Goal: Task Accomplishment & Management: Use online tool/utility

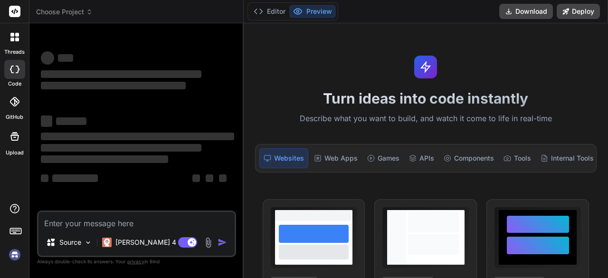
click at [97, 223] on textarea at bounding box center [136, 220] width 196 height 17
type textarea "x"
type textarea "@using MudBlazor @using eSamudra.Models.Models.FAAPPBudget <MudGrid Spacing="2"…"
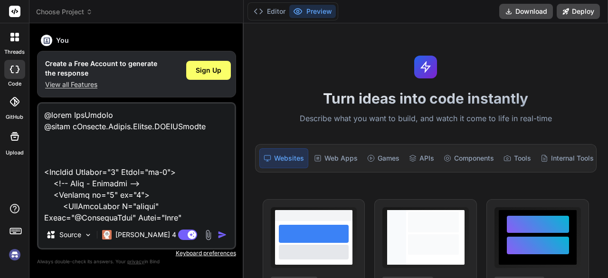
scroll to position [26726, 0]
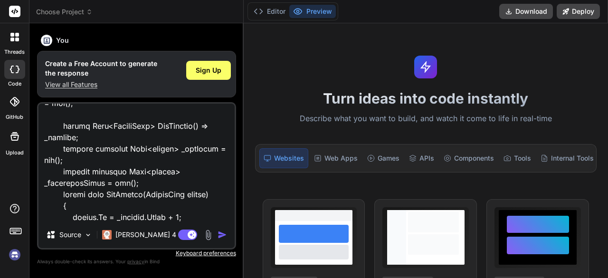
type textarea "x"
type textarea "@using MudBlazor @using eSamudra.Models.Models.FAAPPBudget <MudGrid Spacing="2"…"
click at [221, 234] on img "button" at bounding box center [223, 235] width 10 height 10
click at [206, 72] on span "Sign Up" at bounding box center [209, 71] width 26 height 10
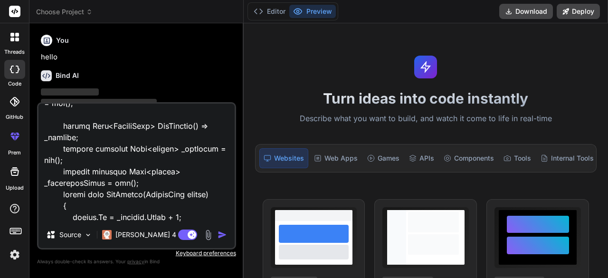
click at [222, 234] on img "button" at bounding box center [223, 235] width 10 height 10
click at [221, 236] on img "button" at bounding box center [223, 235] width 10 height 10
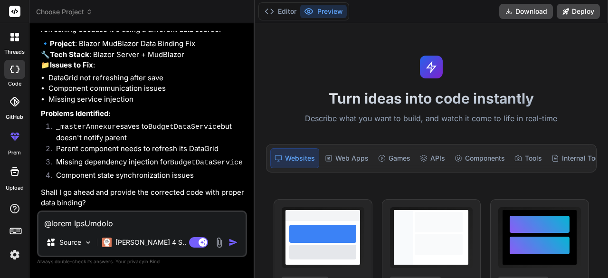
scroll to position [10893, 0]
type textarea "x"
click at [95, 225] on textarea at bounding box center [141, 220] width 207 height 17
click at [107, 228] on textarea at bounding box center [141, 220] width 207 height 17
paste textarea "@using MudBlazor @using eSamudra.Models.Models.FAAPPBudget <MudGrid Spacing="2"…"
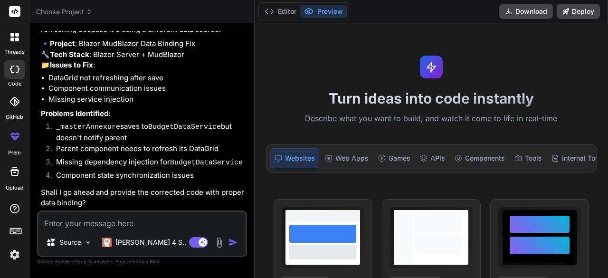
type textarea "@using MudBlazor @using eSamudra.Models.Models.FAAPPBudget <MudGrid Spacing="2"…"
type textarea "x"
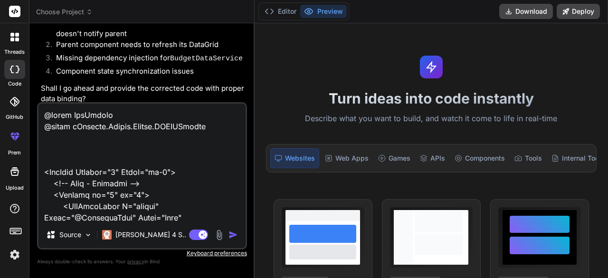
scroll to position [26281, 0]
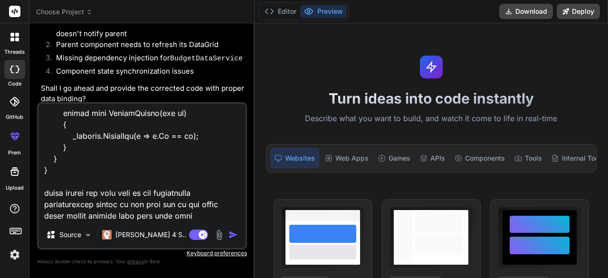
drag, startPoint x: 54, startPoint y: 176, endPoint x: 203, endPoint y: 160, distance: 150.0
click at [203, 160] on textarea at bounding box center [141, 163] width 207 height 118
type textarea "@using MudBlazor @using eSamudra.Models.Models.FAAPPBudget <MudGrid Spacing="2"…"
type textarea "x"
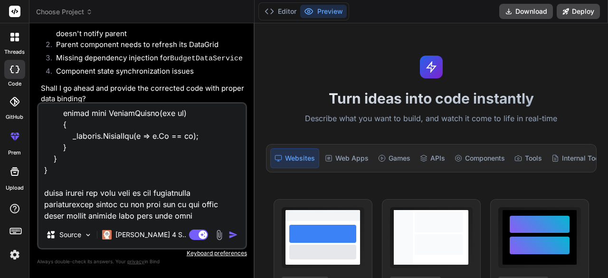
type textarea "@using MudBlazor @using eSamudra.Models.Models.FAAPPBudget <MudGrid Spacing="2"…"
type textarea "x"
type textarea "@using MudBlazor @using eSamudra.Models.Models.FAAPPBudget <MudGrid Spacing="2"…"
type textarea "x"
type textarea "@using MudBlazor @using eSamudra.Models.Models.FAAPPBudget <MudGrid Spacing="2"…"
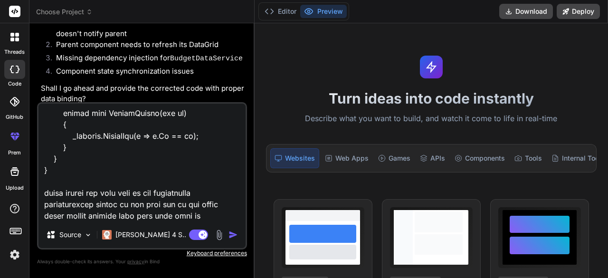
type textarea "x"
type textarea "@using MudBlazor @using eSamudra.Models.Models.FAAPPBudget <MudGrid Spacing="2"…"
type textarea "x"
type textarea "@using MudBlazor @using eSamudra.Models.Models.FAAPPBudget <MudGrid Spacing="2"…"
type textarea "x"
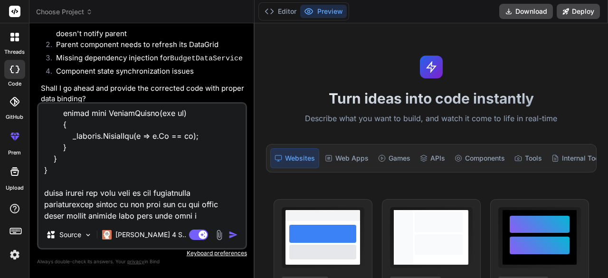
type textarea "@using MudBlazor @using eSamudra.Models.Models.FAAPPBudget <MudGrid Spacing="2"…"
type textarea "x"
type textarea "@using MudBlazor @using eSamudra.Models.Models.FAAPPBudget <MudGrid Spacing="2"…"
type textarea "x"
type textarea "@using MudBlazor @using eSamudra.Models.Models.FAAPPBudget <MudGrid Spacing="2"…"
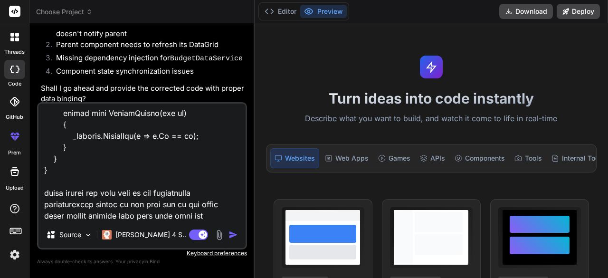
type textarea "x"
type textarea "@using MudBlazor @using eSamudra.Models.Models.FAAPPBudget <MudGrid Spacing="2"…"
type textarea "x"
type textarea "@using MudBlazor @using eSamudra.Models.Models.FAAPPBudget <MudGrid Spacing="2"…"
type textarea "x"
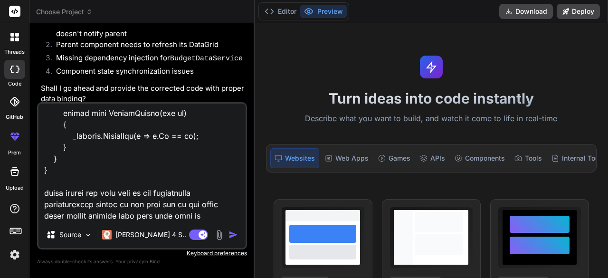
type textarea "@using MudBlazor @using eSamudra.Models.Models.FAAPPBudget <MudGrid Spacing="2"…"
type textarea "x"
type textarea "@using MudBlazor @using eSamudra.Models.Models.FAAPPBudget <MudGrid Spacing="2"…"
type textarea "x"
type textarea "@using MudBlazor @using eSamudra.Models.Models.FAAPPBudget <MudGrid Spacing="2"…"
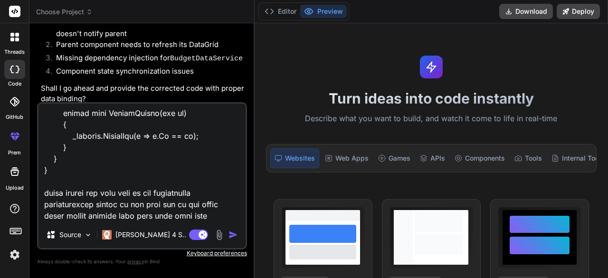
type textarea "x"
type textarea "@using MudBlazor @using eSamudra.Models.Models.FAAPPBudget <MudGrid Spacing="2"…"
type textarea "x"
type textarea "@using MudBlazor @using eSamudra.Models.Models.FAAPPBudget <MudGrid Spacing="2"…"
type textarea "x"
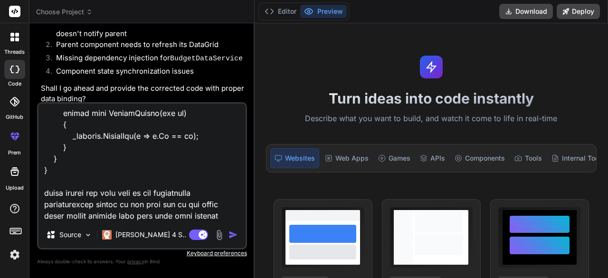
type textarea "@using MudBlazor @using eSamudra.Models.Models.FAAPPBudget <MudGrid Spacing="2"…"
type textarea "x"
type textarea "@using MudBlazor @using eSamudra.Models.Models.FAAPPBudget <MudGrid Spacing="2"…"
type textarea "x"
type textarea "@using MudBlazor @using eSamudra.Models.Models.FAAPPBudget <MudGrid Spacing="2"…"
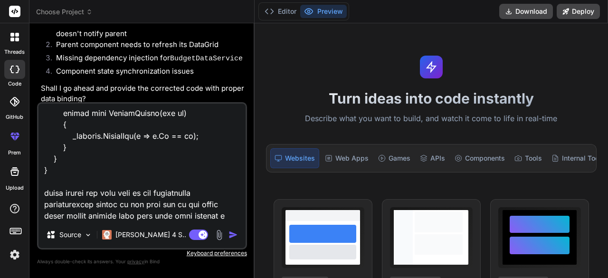
type textarea "x"
type textarea "@using MudBlazor @using eSamudra.Models.Models.FAAPPBudget <MudGrid Spacing="2"…"
type textarea "x"
type textarea "@using MudBlazor @using eSamudra.Models.Models.FAAPPBudget <MudGrid Spacing="2"…"
type textarea "x"
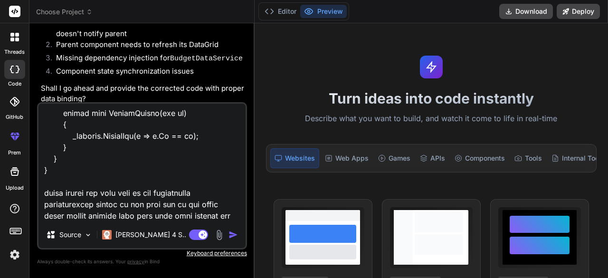
type textarea "@using MudBlazor @using eSamudra.Models.Models.FAAPPBudget <MudGrid Spacing="2"…"
type textarea "x"
type textarea "@using MudBlazor @using eSamudra.Models.Models.FAAPPBudget <MudGrid Spacing="2"…"
type textarea "x"
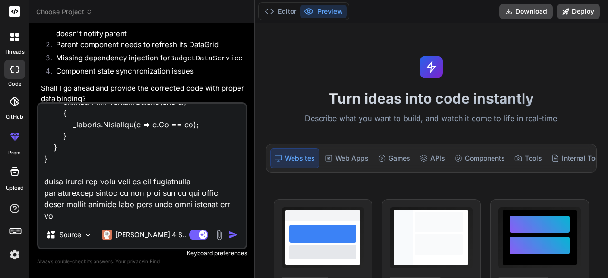
type textarea "@using MudBlazor @using eSamudra.Models.Models.FAAPPBudget <MudGrid Spacing="2"…"
type textarea "x"
type textarea "@using MudBlazor @using eSamudra.Models.Models.FAAPPBudget <MudGrid Spacing="2"…"
type textarea "x"
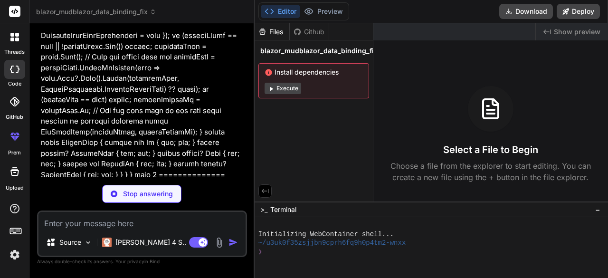
scroll to position [16158, 0]
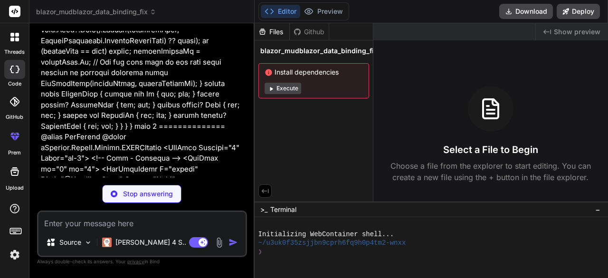
click at [279, 85] on button "Execute" at bounding box center [283, 88] width 37 height 11
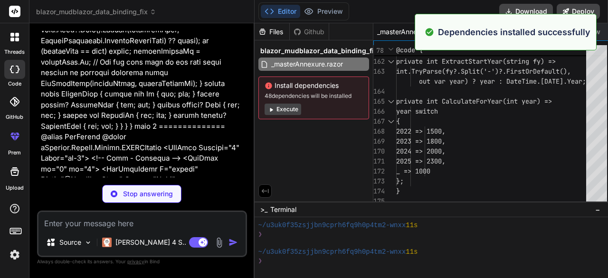
scroll to position [124, 0]
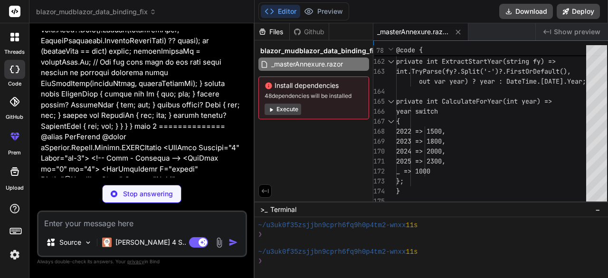
click at [288, 113] on button "Execute" at bounding box center [283, 109] width 37 height 11
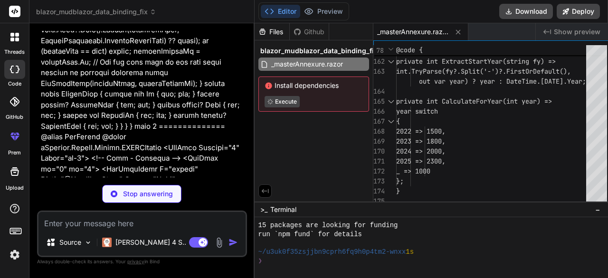
scroll to position [230, 0]
click at [153, 223] on textarea at bounding box center [141, 220] width 207 height 17
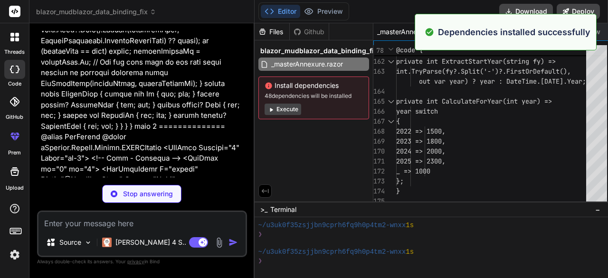
scroll to position [257, 0]
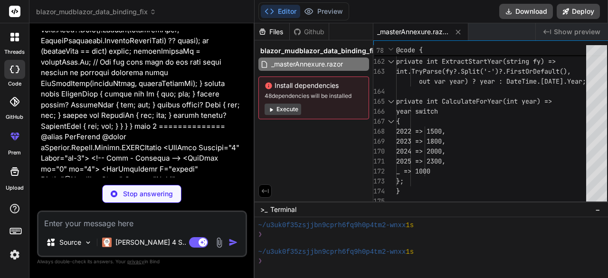
type textarea "x"
type textarea "</Columns> <PagerContent> <MudDataGridPager T="BudgetData" /> </PagerContent> <…"
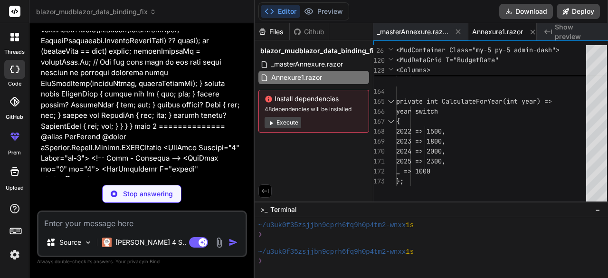
type textarea "x"
type textarea "} }"
type textarea "x"
type textarea "{ return _budgets.FirstOrDefault(x => [DOMAIN_NAME] == id); } } }"
type textarea "x"
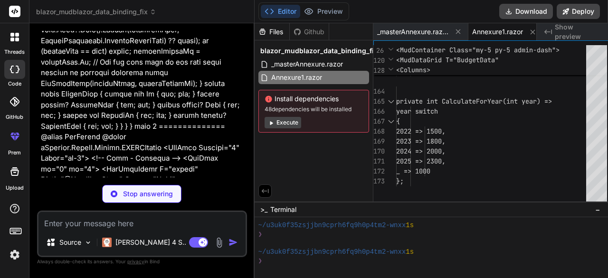
type textarea "x"
type textarea "Anticipate; } }"
type textarea "x"
type textarea "// Add this to your Program.cs or Startup.cs for dependency injection using eSa…"
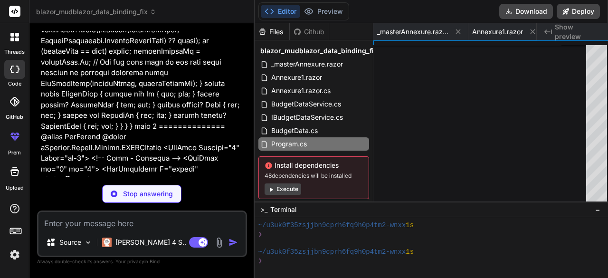
type textarea "x"
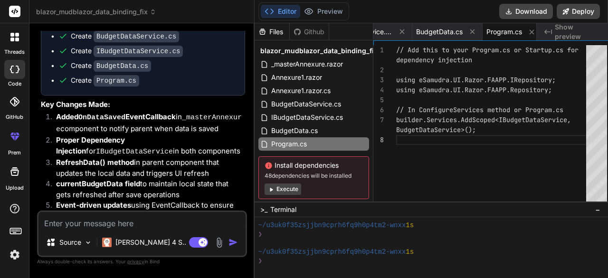
scroll to position [22068, 0]
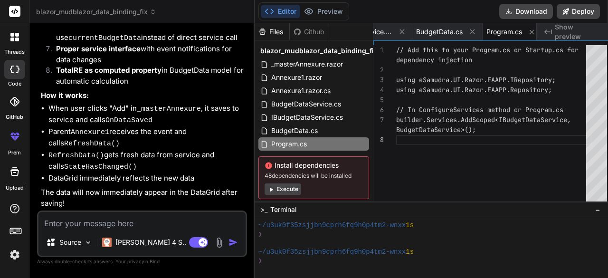
click at [79, 223] on textarea at bounding box center [141, 220] width 207 height 17
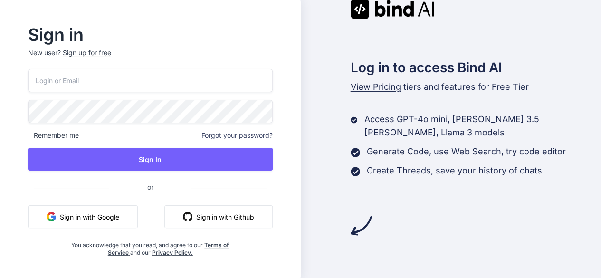
click at [105, 217] on button "Sign in with Google" at bounding box center [83, 216] width 110 height 23
